Goal: Navigation & Orientation: Find specific page/section

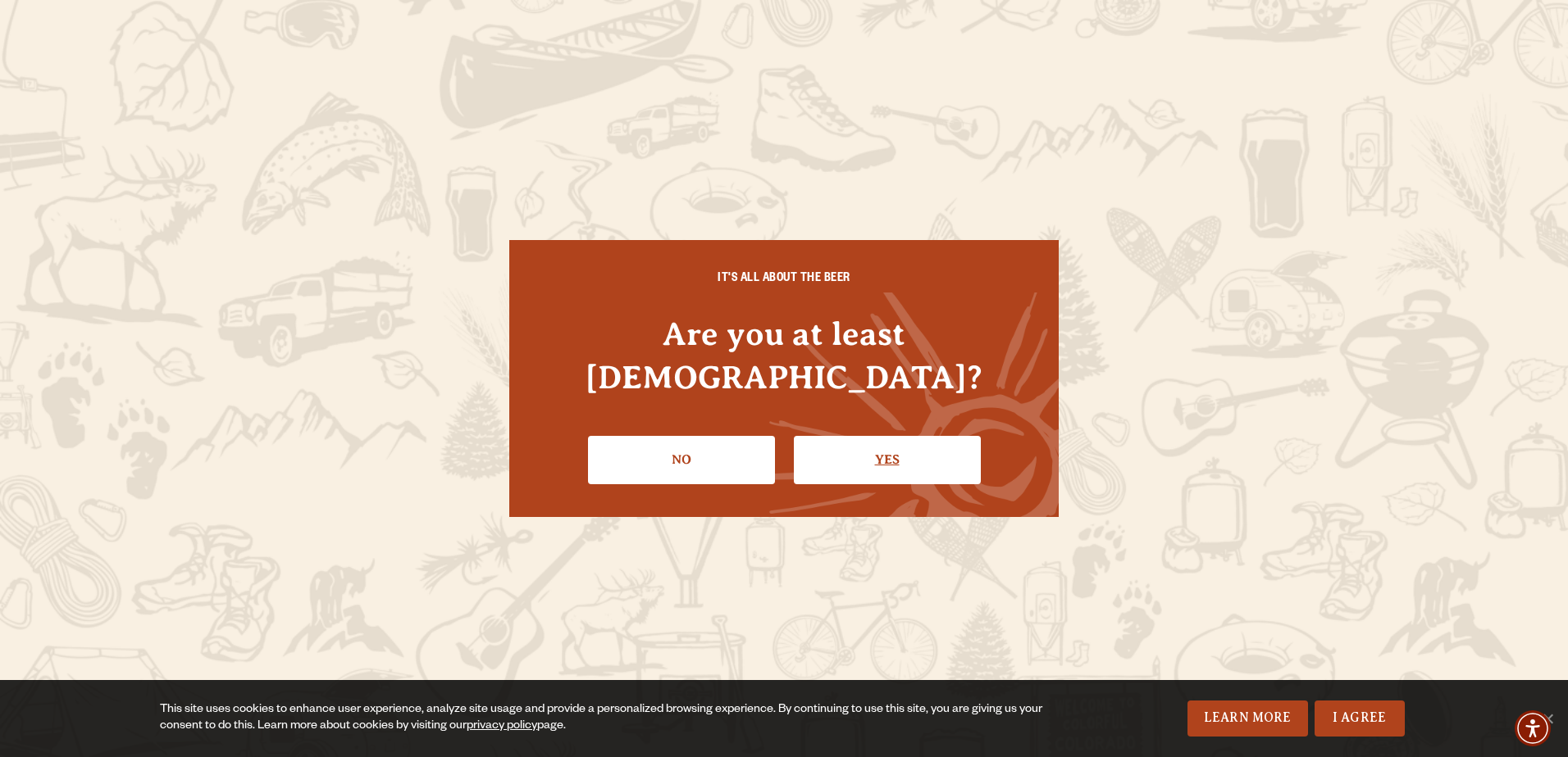
click at [912, 440] on link "Yes" at bounding box center [887, 460] width 187 height 48
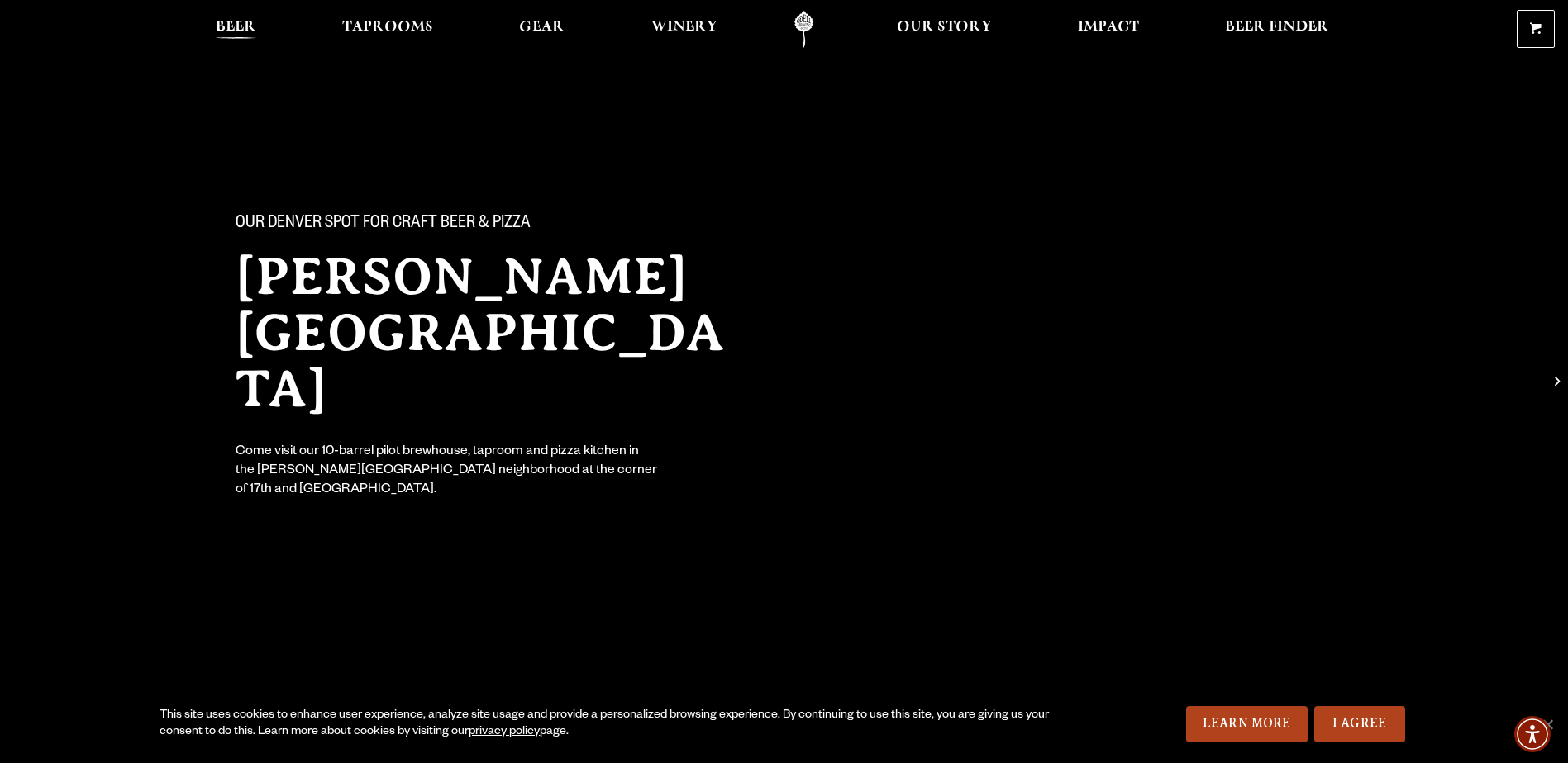
click at [244, 27] on span "Beer" at bounding box center [235, 27] width 40 height 13
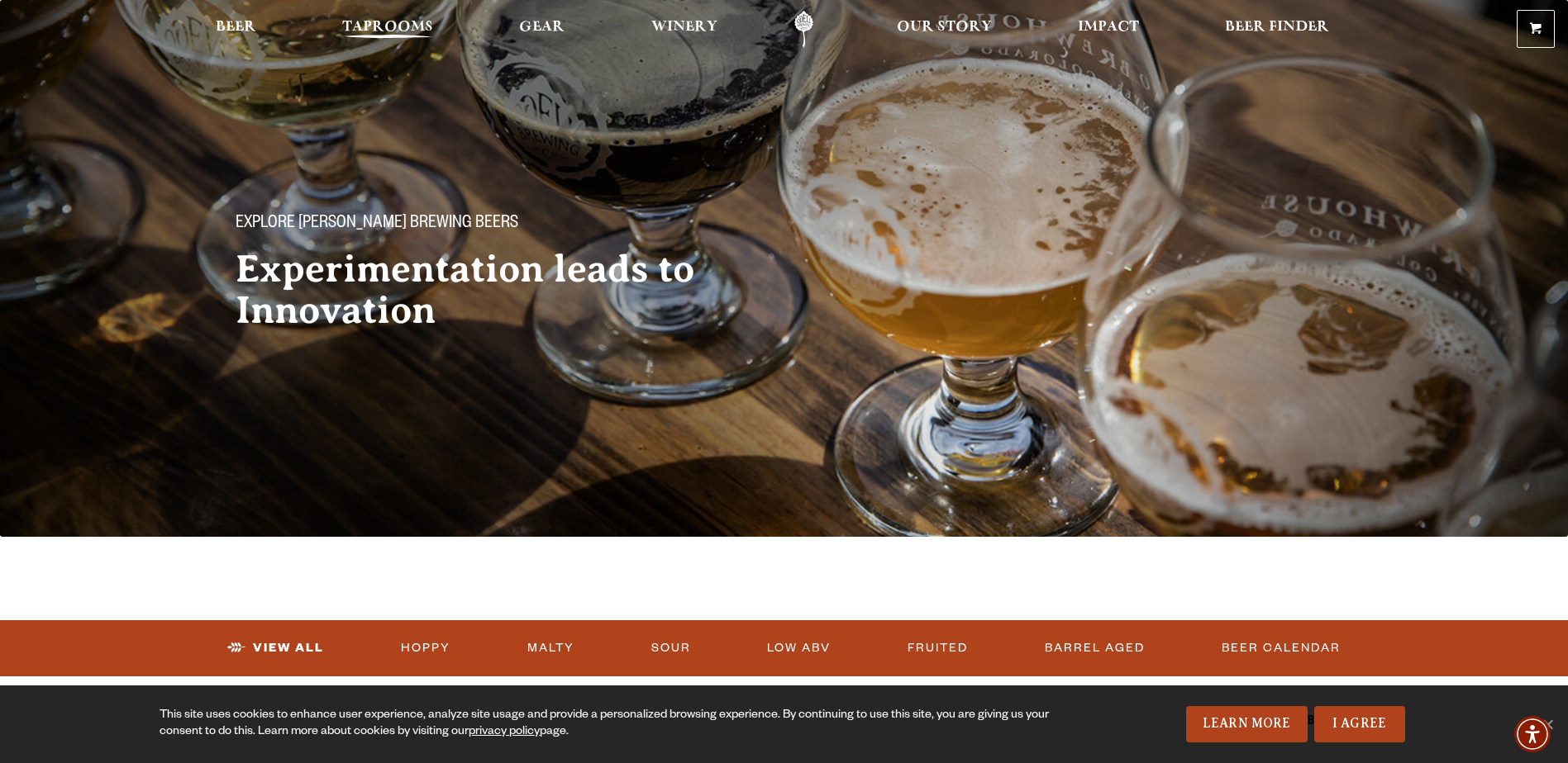
click at [407, 27] on span "Taprooms" at bounding box center [387, 27] width 91 height 13
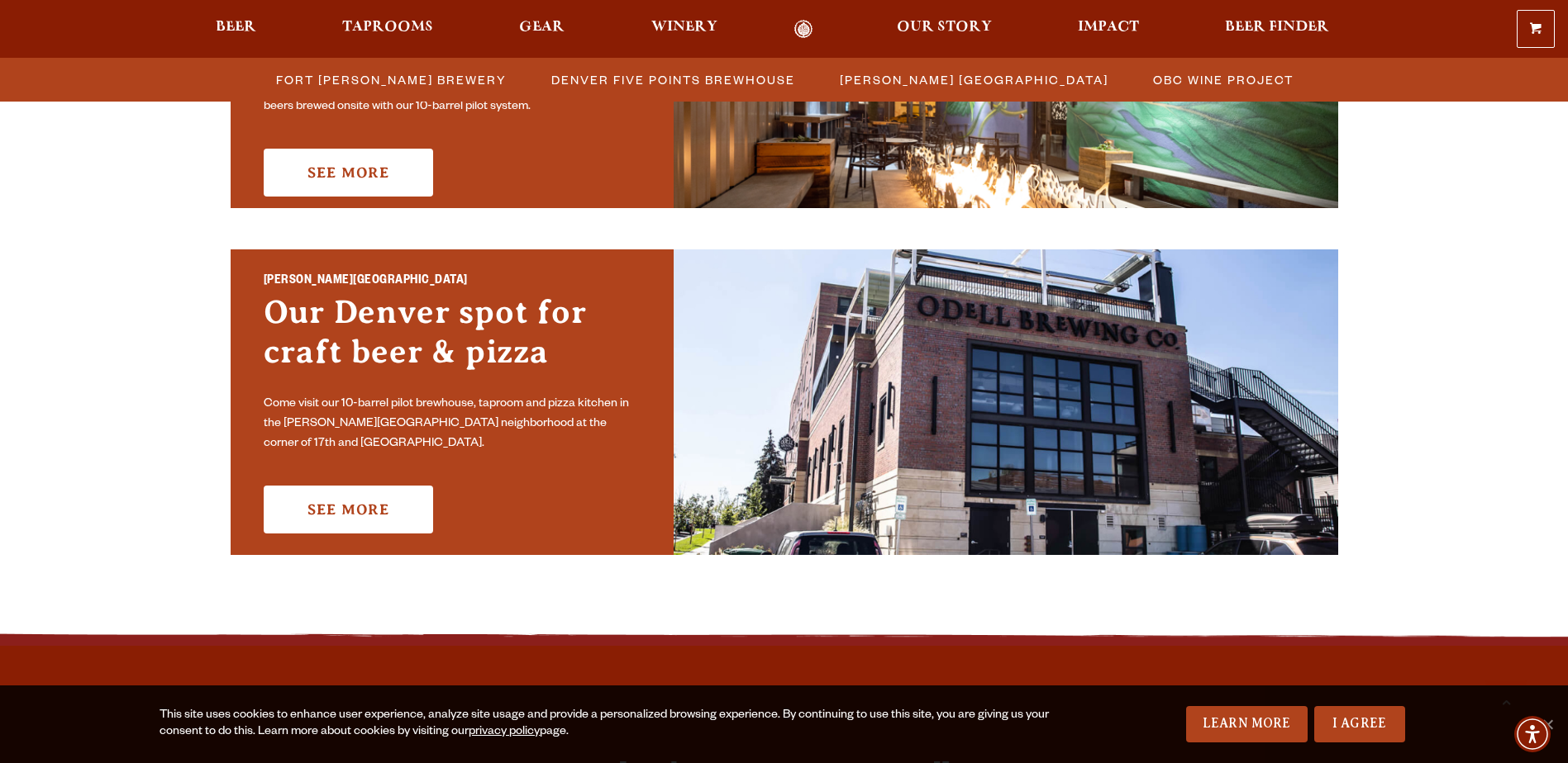
scroll to position [1074, 0]
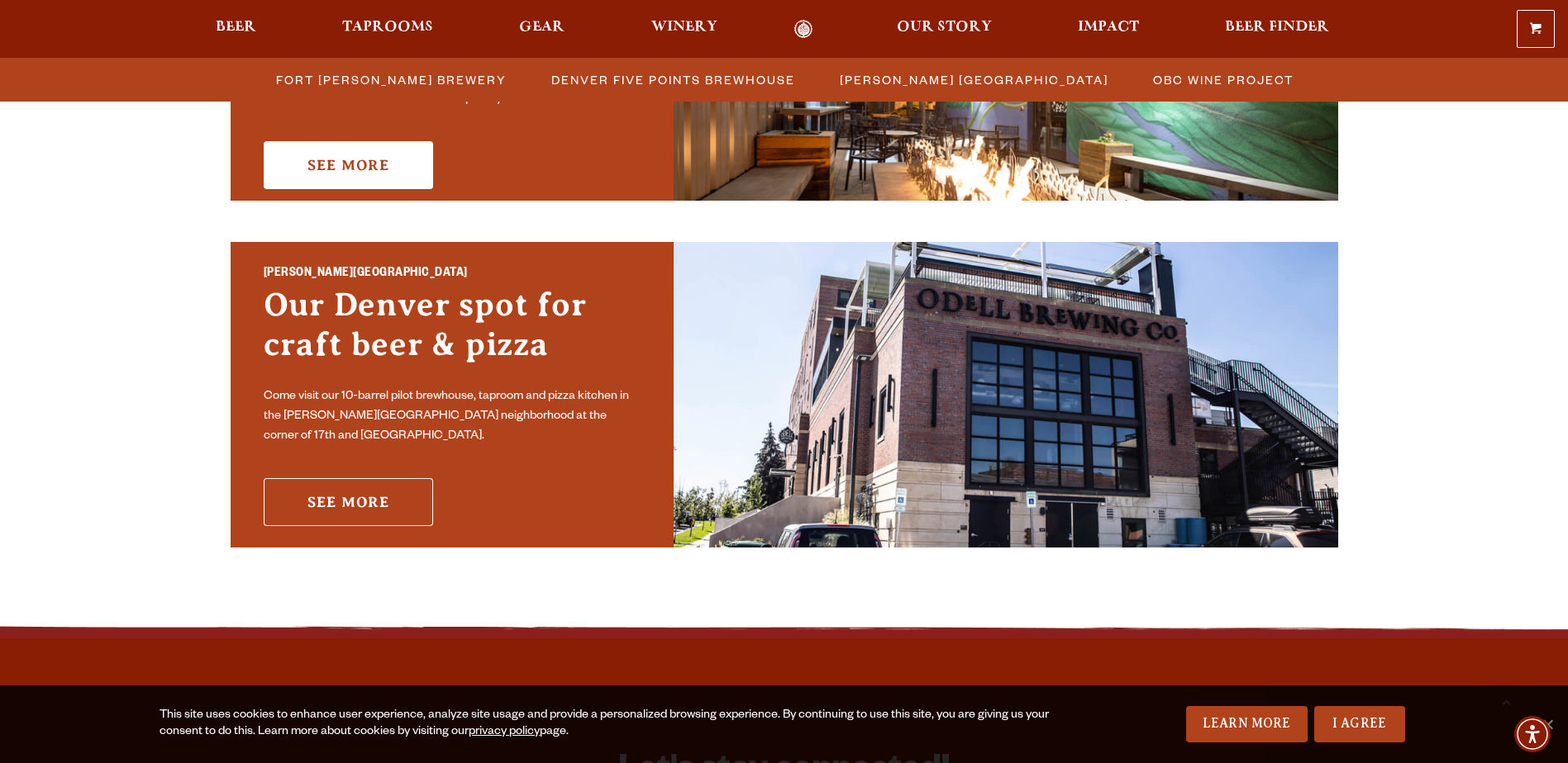
click at [388, 496] on link "See More" at bounding box center [348, 502] width 169 height 48
